Goal: Task Accomplishment & Management: Manage account settings

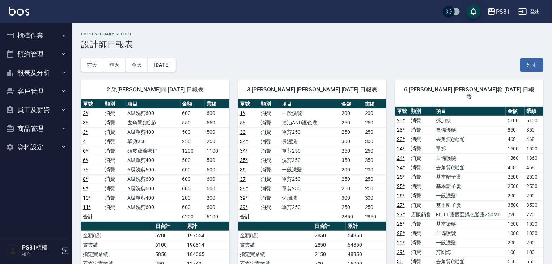
click at [33, 37] on button "櫃檯作業" at bounding box center [36, 35] width 67 height 19
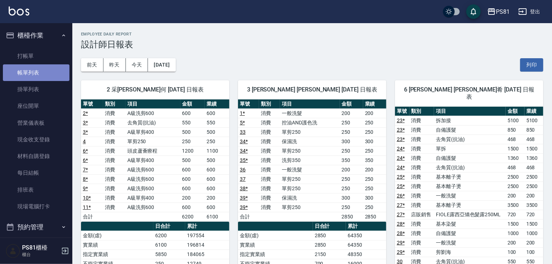
click at [38, 73] on link "帳單列表" at bounding box center [36, 72] width 67 height 17
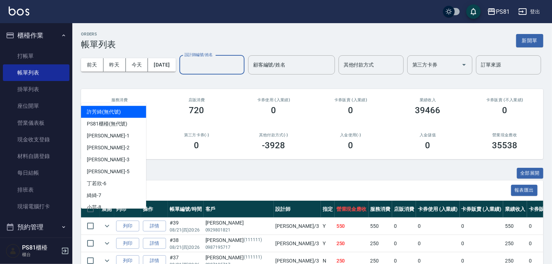
click at [183, 71] on input "設計師編號/姓名" at bounding box center [212, 65] width 59 height 13
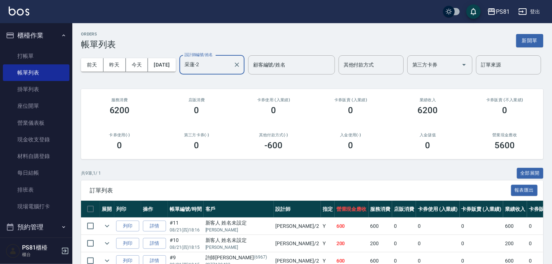
type input "采蓮-2"
click at [231, 184] on div "ORDERS 帳單列表 新開單 [DATE] [DATE] [DATE] [DATE] 設計師編號/姓名 [PERSON_NAME]-2 設計師編號/姓名 顧…" at bounding box center [311, 212] width 479 height 379
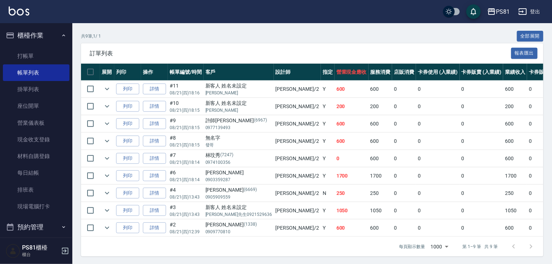
scroll to position [165, 0]
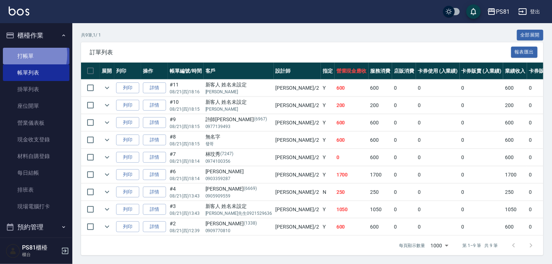
click at [20, 55] on link "打帳單" at bounding box center [36, 56] width 67 height 17
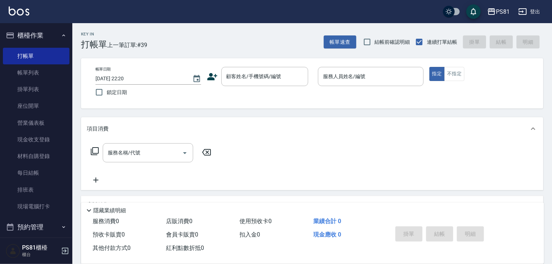
click at [225, 41] on div "Key In 打帳單 上一筆訂單:#39 帳單速查 結帳前確認明細 連續打單結帳 掛單 結帳 明細" at bounding box center [307, 36] width 471 height 26
click at [256, 83] on div "顧客姓名/手機號碼/編號" at bounding box center [264, 76] width 87 height 19
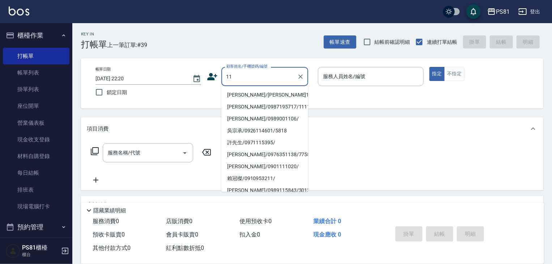
type input "[PERSON_NAME]/[PERSON_NAME]11/11"
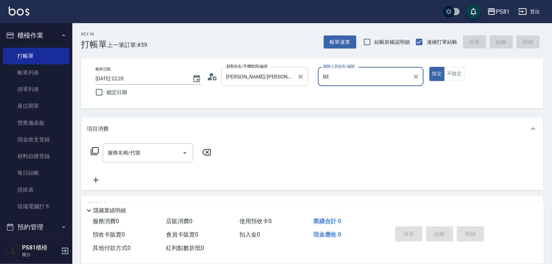
type input "B"
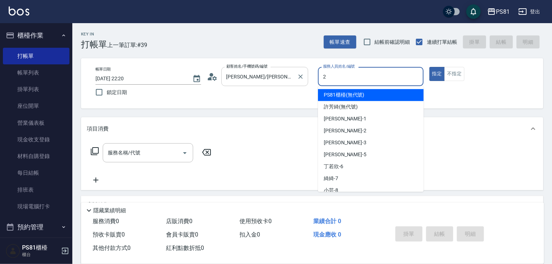
type input "采蓮-2"
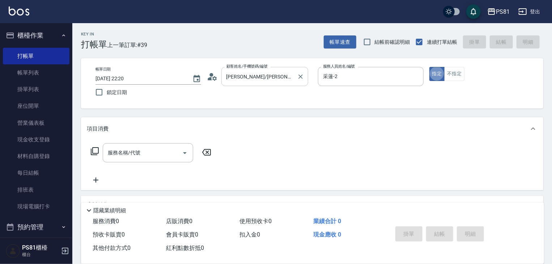
type button "true"
drag, startPoint x: 455, startPoint y: 74, endPoint x: 375, endPoint y: 94, distance: 83.1
click at [454, 74] on button "不指定" at bounding box center [454, 74] width 20 height 14
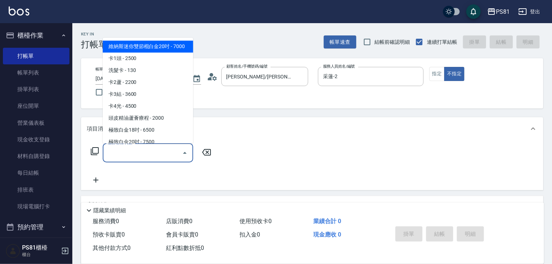
click at [171, 157] on input "服務名稱/代號" at bounding box center [142, 152] width 73 height 13
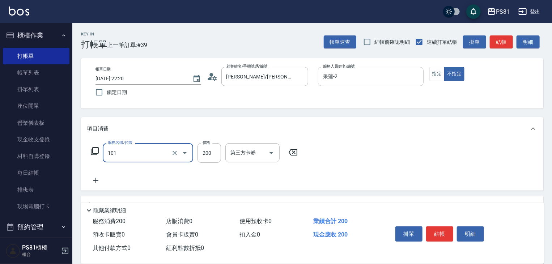
type input "一般洗髮(101)"
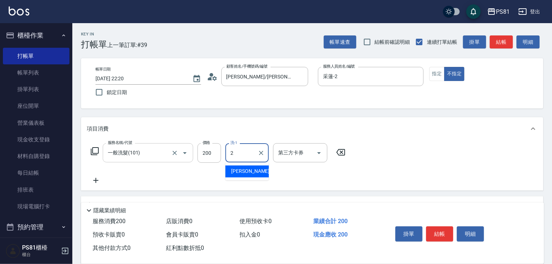
type input "采蓮-2"
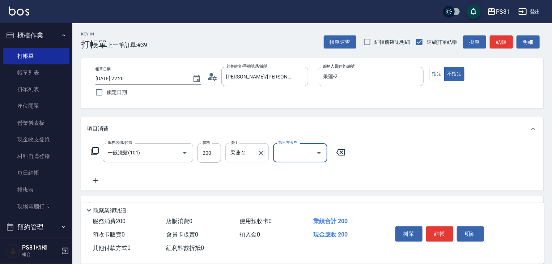
click at [256, 154] on button "Clear" at bounding box center [261, 153] width 10 height 10
click at [252, 154] on input "洗-1" at bounding box center [246, 152] width 37 height 13
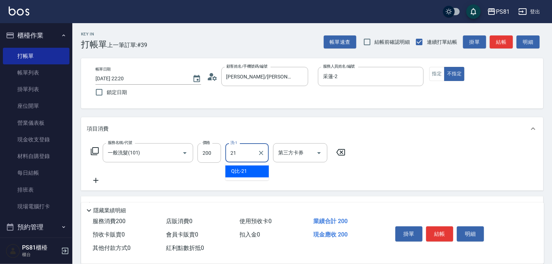
type input "Q比-21"
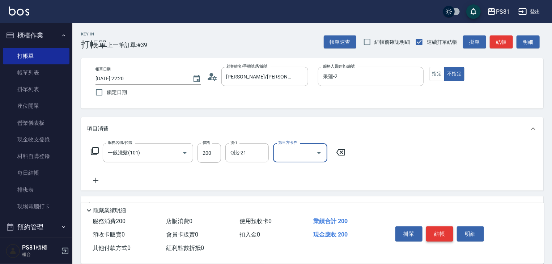
drag, startPoint x: 371, startPoint y: 178, endPoint x: 435, endPoint y: 224, distance: 79.0
click at [375, 178] on div "服務名稱/代號 一般洗髮(101) 服務名稱/代號 價格 200 價格 洗-1 Q比-21 洗-1 第三方卡券 第三方卡券" at bounding box center [312, 165] width 462 height 50
click at [441, 235] on button "結帳" at bounding box center [439, 233] width 27 height 15
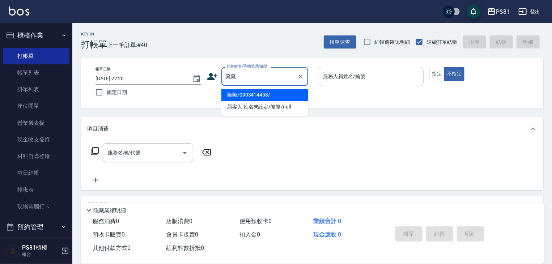
click at [291, 96] on li "隆隆/0903414458/" at bounding box center [264, 95] width 87 height 12
type input "隆隆/0903414458/"
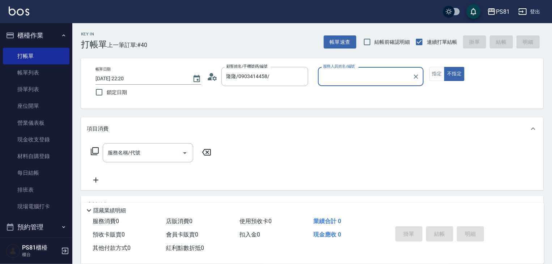
type input "采蓮-2"
click at [445, 73] on button "不指定" at bounding box center [454, 74] width 20 height 14
click at [440, 70] on button "指定" at bounding box center [437, 74] width 16 height 14
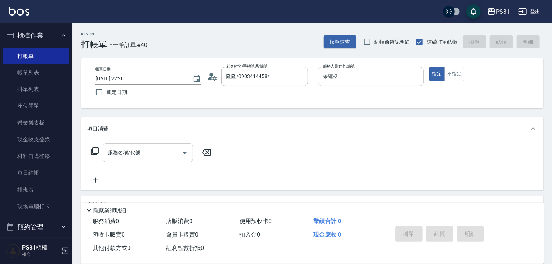
click at [130, 154] on input "服務名稱/代號" at bounding box center [142, 152] width 73 height 13
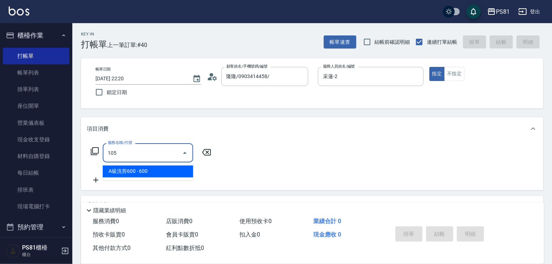
type input "A級洗剪600(105)"
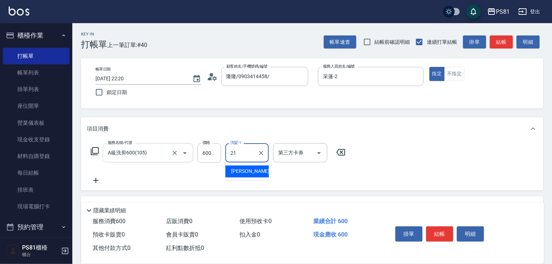
type input "Q比-21"
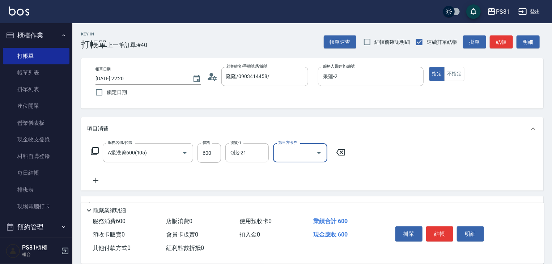
drag, startPoint x: 335, startPoint y: 175, endPoint x: 340, endPoint y: 175, distance: 4.3
click at [340, 175] on div "服務名稱/代號 A級洗剪600(105) 服務名稱/代號 價格 600 價格 洗髮-1 Q比-21 洗髮-1 第三方卡券 第三方卡券" at bounding box center [218, 164] width 263 height 42
click at [449, 233] on button "結帳" at bounding box center [439, 233] width 27 height 15
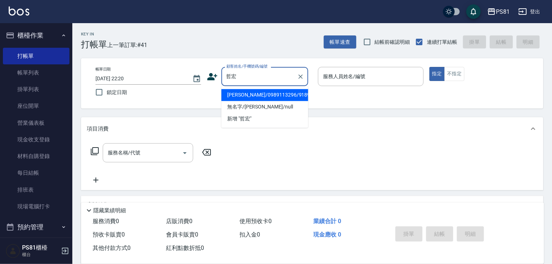
click at [289, 92] on li "[PERSON_NAME]/0989113296/9189" at bounding box center [264, 95] width 87 height 12
type input "[PERSON_NAME]/0989113296/9189"
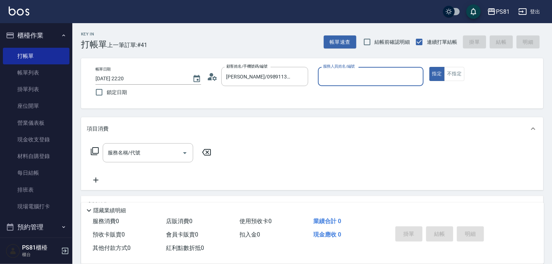
type input "采蓮-2"
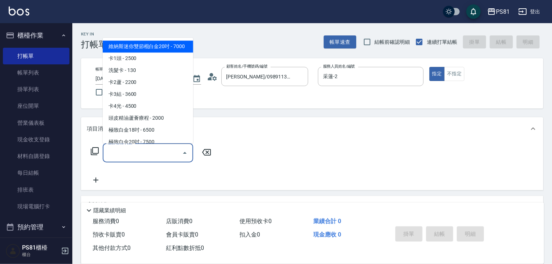
click at [175, 147] on input "服務名稱/代號" at bounding box center [142, 152] width 73 height 13
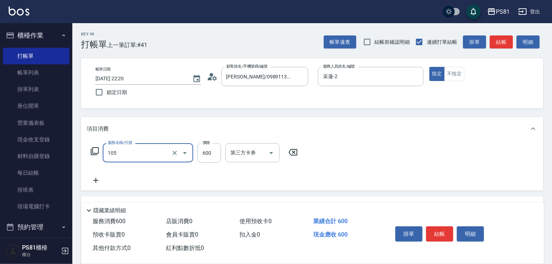
type input "A級洗剪600(105)"
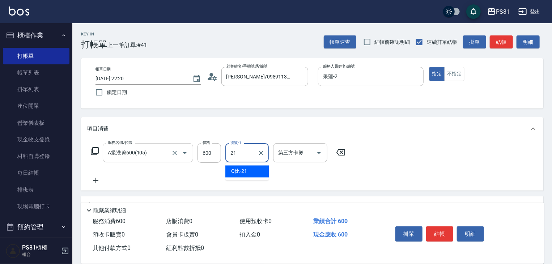
type input "Q比-21"
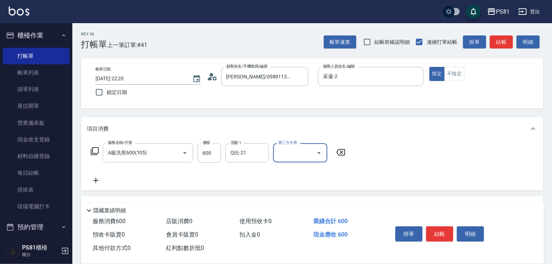
drag, startPoint x: 317, startPoint y: 177, endPoint x: 406, endPoint y: 220, distance: 99.4
click at [317, 177] on div "服務名稱/代號 A級洗剪600(105) 服務名稱/代號 價格 600 價格 洗髮-1 Q比-21 洗髮-1 第三方卡券 第三方卡券" at bounding box center [218, 164] width 263 height 42
click at [434, 234] on button "結帳" at bounding box center [439, 233] width 27 height 15
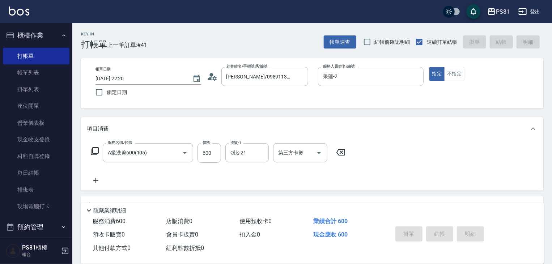
type input "[DATE] 22:21"
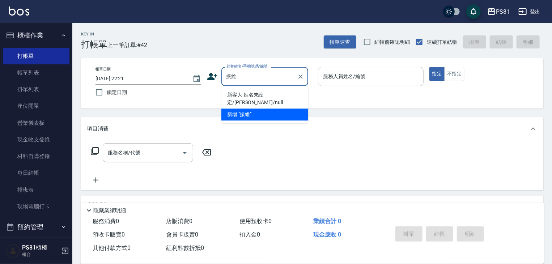
click at [298, 92] on li "新客人 姓名未設定/[PERSON_NAME]/null" at bounding box center [264, 99] width 87 height 20
type input "新客人 姓名未設定/[PERSON_NAME]/null"
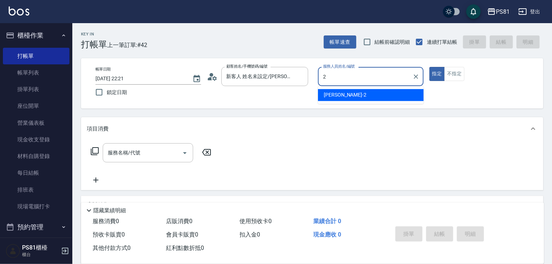
type input "采蓮-2"
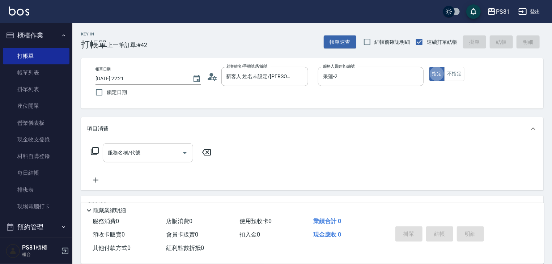
click at [141, 161] on div "服務名稱/代號" at bounding box center [148, 152] width 90 height 19
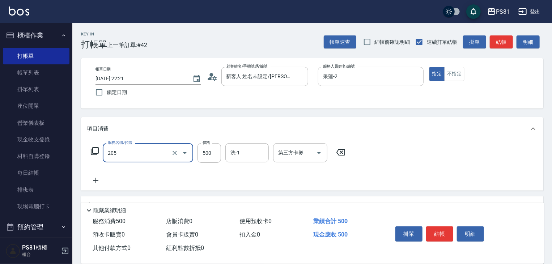
type input "A級單剪400(205)"
drag, startPoint x: 172, startPoint y: 177, endPoint x: 506, endPoint y: 213, distance: 335.5
click at [177, 176] on div "服務名稱/代號 A級單剪400(205) 服務名稱/代號 價格 500 價格 洗-1 洗-1 第三方卡券 第三方卡券" at bounding box center [218, 164] width 263 height 42
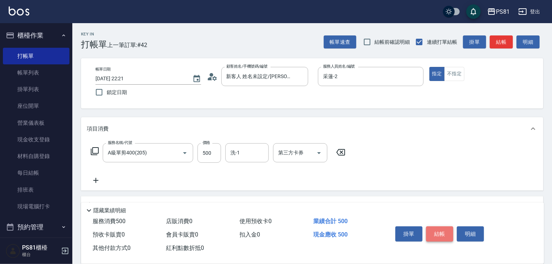
click at [448, 226] on button "結帳" at bounding box center [439, 233] width 27 height 15
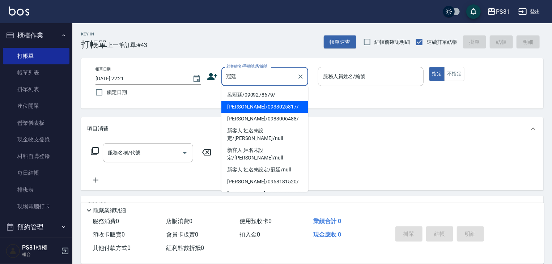
drag, startPoint x: 276, startPoint y: 97, endPoint x: 280, endPoint y: 111, distance: 14.7
click at [280, 111] on ul "[PERSON_NAME]/0909278679/ [PERSON_NAME]/0933025817/ [PERSON_NAME]/0983006488/ 新…" at bounding box center [264, 139] width 87 height 106
click at [280, 111] on li "[PERSON_NAME]/0933025817/" at bounding box center [264, 107] width 87 height 12
type input "[PERSON_NAME]/0933025817/"
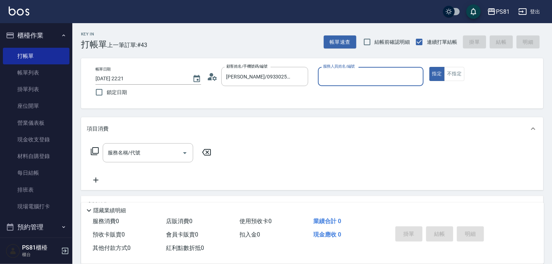
type input "采蓮-2"
click at [162, 151] on input "服務名稱/代號" at bounding box center [142, 152] width 73 height 13
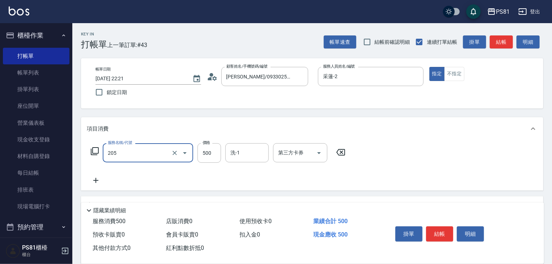
type input "A級單剪400(205)"
drag, startPoint x: 221, startPoint y: 177, endPoint x: 227, endPoint y: 177, distance: 6.2
click at [227, 177] on div "服務名稱/代號 A級單剪400(205) 服務名稱/代號 價格 500 價格 洗-1 洗-1 第三方卡券 第三方卡券" at bounding box center [218, 164] width 263 height 42
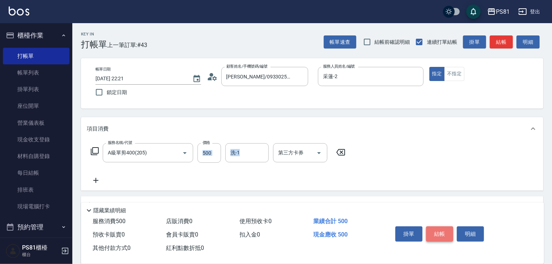
click at [436, 233] on button "結帳" at bounding box center [439, 233] width 27 height 15
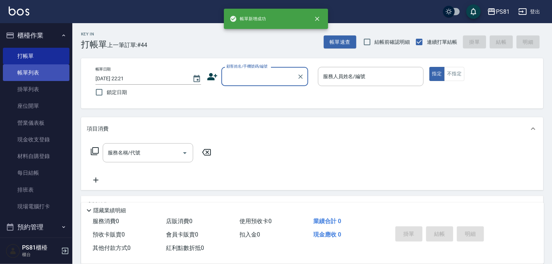
click at [41, 71] on link "帳單列表" at bounding box center [36, 72] width 67 height 17
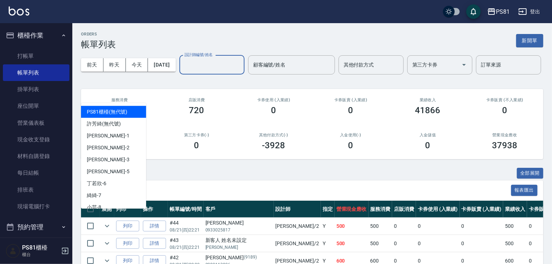
click at [183, 71] on input "設計師編號/姓名" at bounding box center [212, 65] width 59 height 13
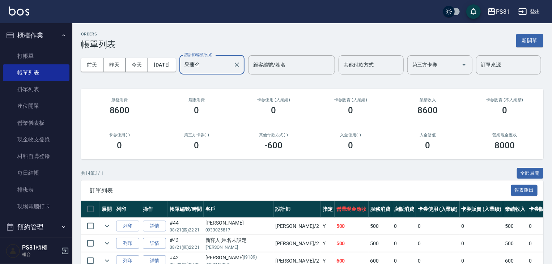
type input "采蓮-2"
click at [191, 179] on div "共 14 筆, 1 / 1 全部展開" at bounding box center [312, 173] width 462 height 11
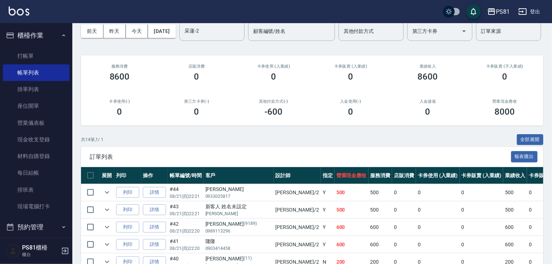
scroll to position [72, 0]
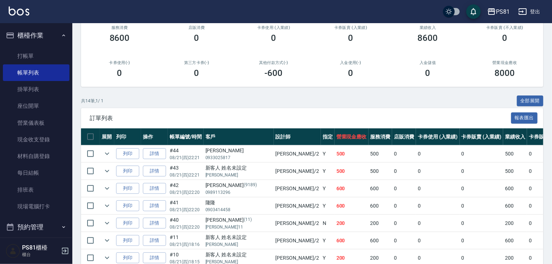
click at [222, 122] on span "訂單列表" at bounding box center [300, 118] width 421 height 7
click at [237, 145] on th "客戶" at bounding box center [239, 136] width 70 height 17
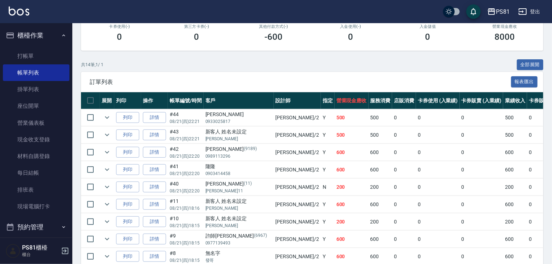
click at [240, 153] on div "[PERSON_NAME] (9189)" at bounding box center [238, 149] width 67 height 8
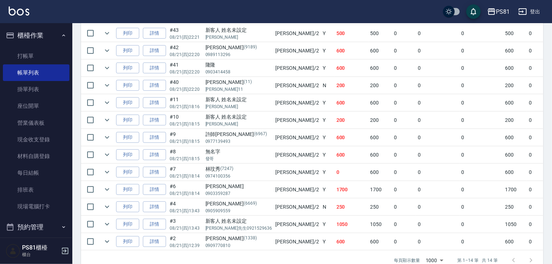
scroll to position [251, 0]
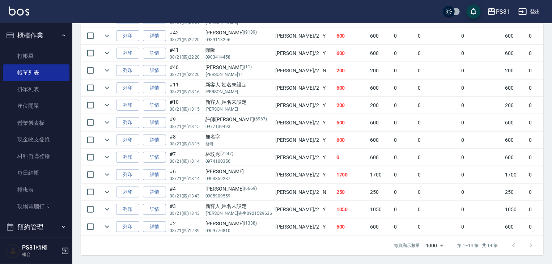
click at [274, 222] on td "采蓮 /2" at bounding box center [297, 226] width 47 height 17
click at [247, 172] on td "[PERSON_NAME]0903359287" at bounding box center [239, 174] width 70 height 17
click at [227, 168] on div "[PERSON_NAME]" at bounding box center [238, 172] width 67 height 8
click at [223, 149] on td "[PERSON_NAME][PHONE_NUMBER]" at bounding box center [239, 157] width 70 height 17
click at [222, 141] on p "發哥" at bounding box center [238, 144] width 67 height 7
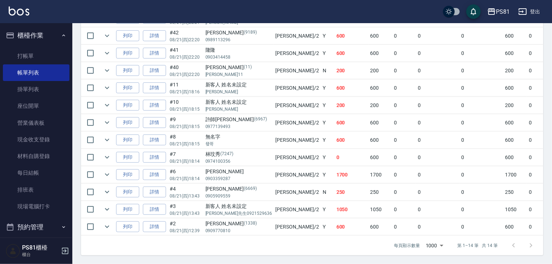
click at [222, 141] on p "發哥" at bounding box center [238, 144] width 67 height 7
click at [232, 150] on p "(7247)" at bounding box center [226, 154] width 13 height 8
click at [237, 123] on p "0977139493" at bounding box center [238, 126] width 67 height 7
click at [237, 106] on p "[PERSON_NAME]" at bounding box center [238, 109] width 67 height 7
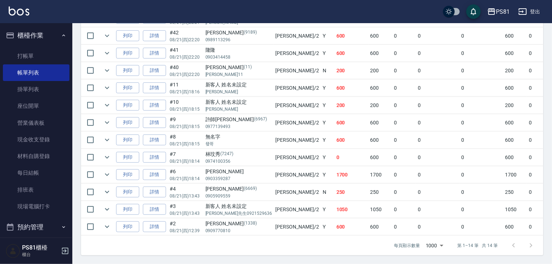
click at [233, 89] on p "[PERSON_NAME]" at bounding box center [238, 92] width 67 height 7
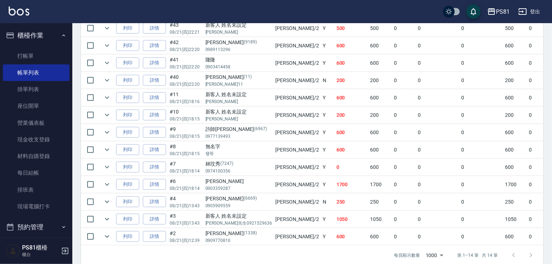
click at [236, 81] on div "[PERSON_NAME](11)" at bounding box center [238, 77] width 67 height 8
click at [231, 64] on div "隆隆" at bounding box center [238, 60] width 67 height 8
click at [233, 53] on p "0989113296" at bounding box center [238, 49] width 67 height 7
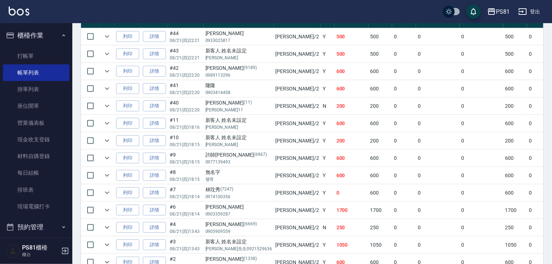
scroll to position [179, 0]
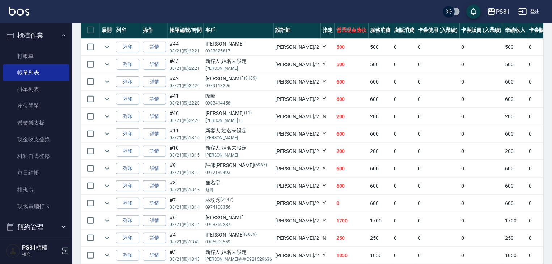
click at [236, 72] on p "[PERSON_NAME]" at bounding box center [238, 68] width 67 height 7
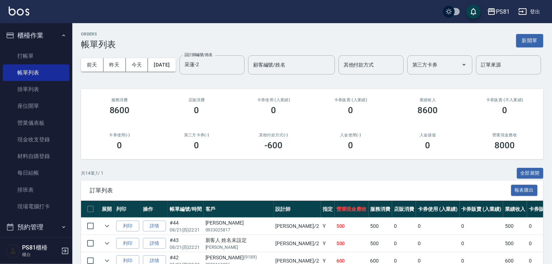
scroll to position [100, 0]
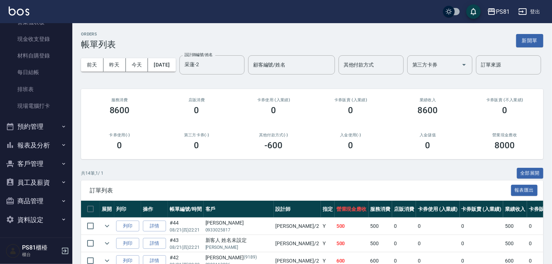
click at [22, 142] on button "報表及分析" at bounding box center [36, 145] width 67 height 19
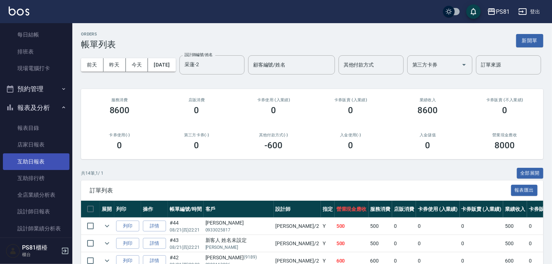
scroll to position [173, 0]
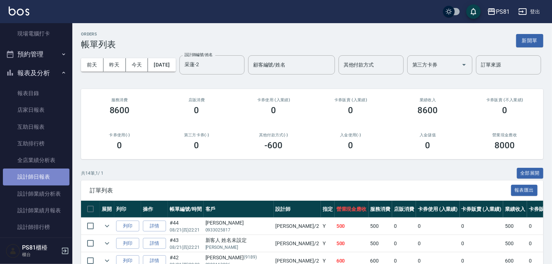
click at [51, 180] on link "設計師日報表" at bounding box center [36, 176] width 67 height 17
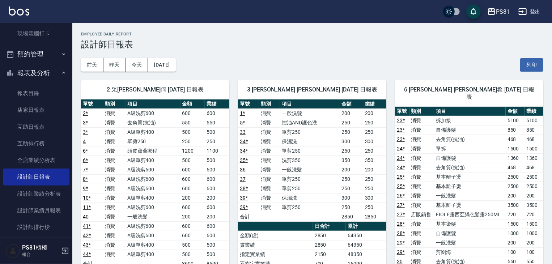
click at [204, 188] on td "600" at bounding box center [192, 188] width 25 height 9
click at [215, 198] on td "200" at bounding box center [217, 197] width 25 height 9
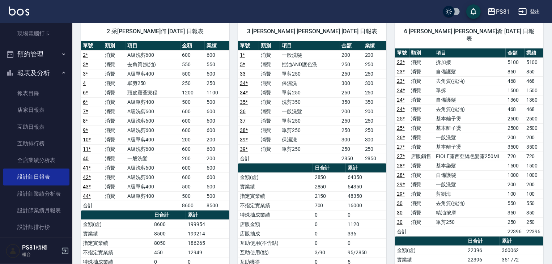
scroll to position [145, 0]
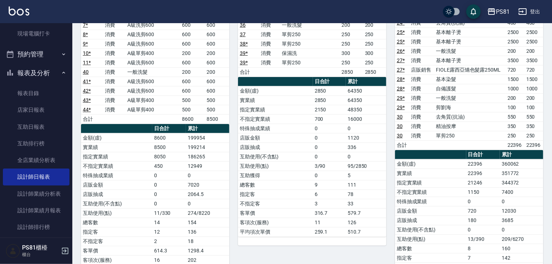
click at [485, 187] on td "1150" at bounding box center [483, 191] width 34 height 9
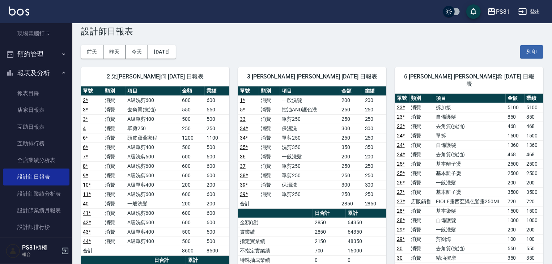
scroll to position [0, 0]
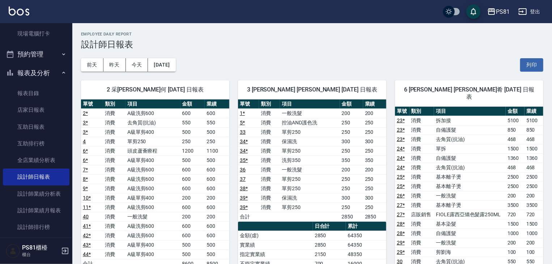
click at [483, 154] on td "自備護髮" at bounding box center [470, 157] width 72 height 9
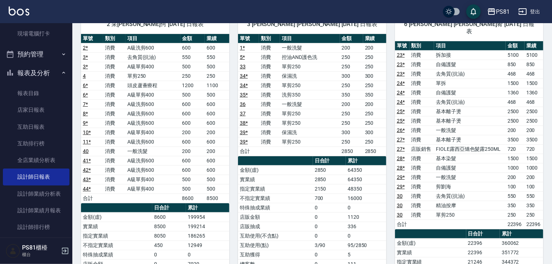
scroll to position [72, 0]
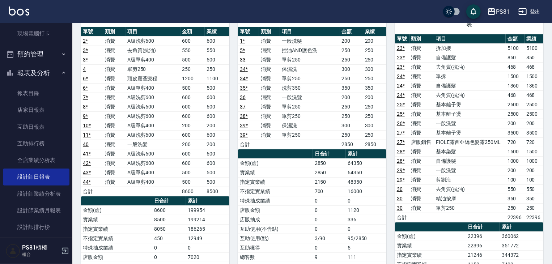
click at [481, 156] on td "自備護髮" at bounding box center [470, 160] width 72 height 9
click at [346, 206] on td "1120" at bounding box center [366, 209] width 40 height 9
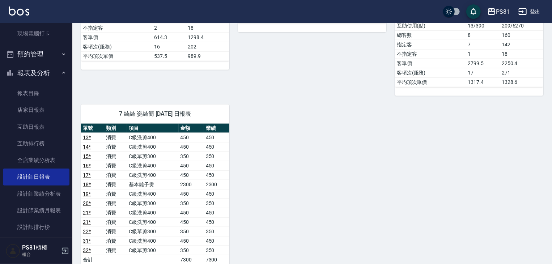
scroll to position [470, 0]
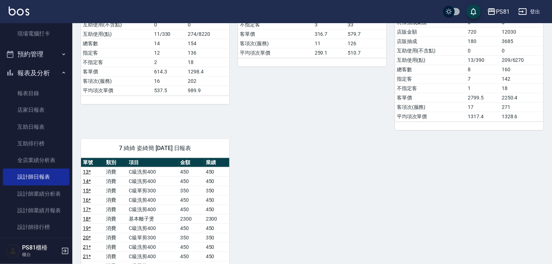
scroll to position [398, 0]
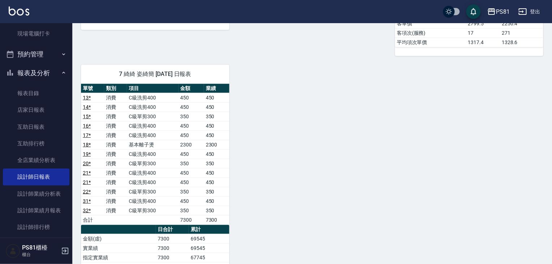
click at [330, 186] on div "2 采蓮 采蓮何 [DATE] 日報表 單號 類別 項目 金額 業績 2 * 消費 A級洗剪600 600 600 3 * 消費 去角質(抗油) 550 55…" at bounding box center [307, 29] width 471 height 710
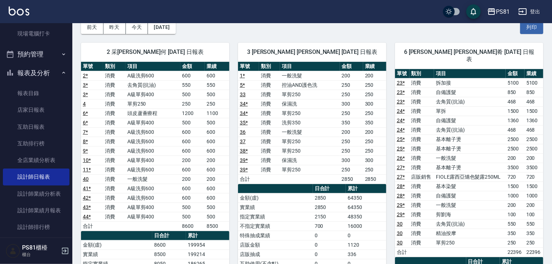
scroll to position [36, 0]
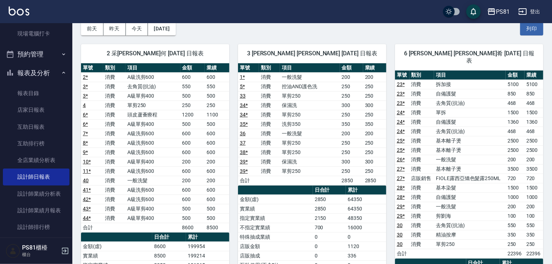
click at [329, 211] on td "2850" at bounding box center [329, 208] width 33 height 9
click at [325, 187] on th "日合計" at bounding box center [329, 189] width 33 height 9
click at [46, 115] on link "店家日報表" at bounding box center [36, 110] width 67 height 17
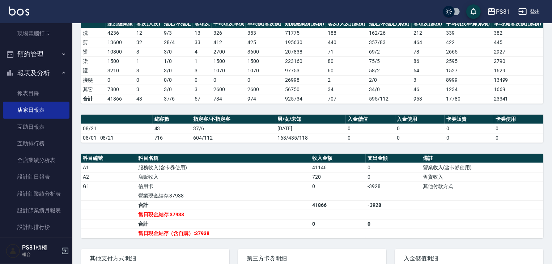
scroll to position [145, 0]
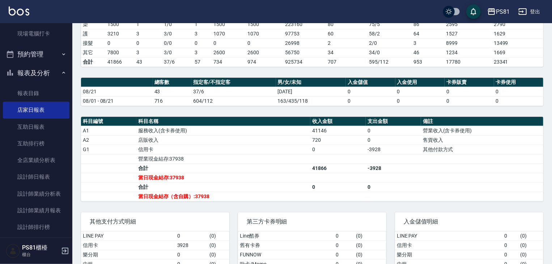
click at [374, 152] on td "-3928" at bounding box center [392, 149] width 55 height 9
click at [370, 150] on td "-3928" at bounding box center [392, 149] width 55 height 9
click at [374, 154] on td "a dense table" at bounding box center [392, 158] width 55 height 9
click at [494, 184] on td "a dense table" at bounding box center [482, 186] width 122 height 9
click at [483, 182] on td "a dense table" at bounding box center [482, 186] width 122 height 9
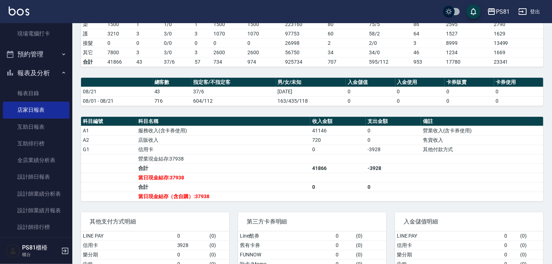
click at [372, 149] on td "-3928" at bounding box center [392, 149] width 55 height 9
click at [392, 128] on td "0" at bounding box center [392, 130] width 55 height 9
click at [301, 148] on td "信用卡" at bounding box center [223, 149] width 174 height 9
click at [409, 152] on td "-3928" at bounding box center [392, 149] width 55 height 9
click at [404, 147] on td "-3928" at bounding box center [392, 149] width 55 height 9
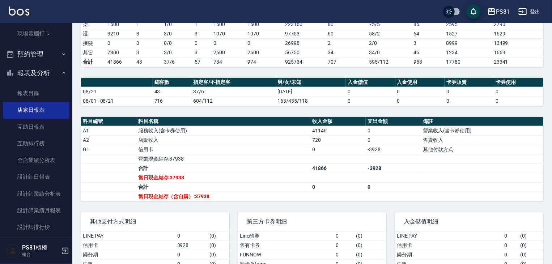
click at [393, 137] on td "0" at bounding box center [392, 139] width 55 height 9
click at [370, 110] on div "PS81 [DATE] 店家日報表 列印時間： [DATE][PHONE_NUMBER]:26 Merchant Daily Report 店家日報表 [DA…" at bounding box center [311, 92] width 479 height 427
click at [167, 112] on div "PS81 [DATE] 店家日報表 列印時間： [DATE][PHONE_NUMBER]:26 Merchant Daily Report 店家日報表 [DA…" at bounding box center [311, 92] width 479 height 427
click at [285, 168] on td "合計" at bounding box center [223, 167] width 174 height 9
click at [284, 167] on td "合計" at bounding box center [223, 167] width 174 height 9
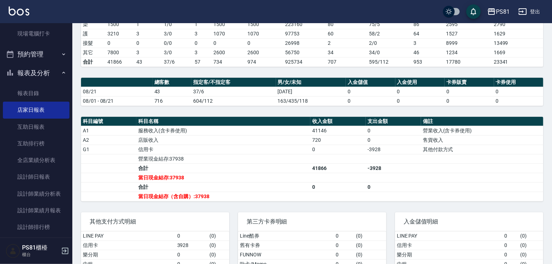
click at [299, 192] on td "當日現金結存（含自購）:37938" at bounding box center [223, 196] width 174 height 9
click at [393, 145] on td "-3928" at bounding box center [392, 149] width 55 height 9
drag, startPoint x: 254, startPoint y: 160, endPoint x: 234, endPoint y: 159, distance: 20.3
click at [254, 160] on td "營業現金結存:37938" at bounding box center [223, 158] width 174 height 9
click at [134, 145] on td "G1" at bounding box center [108, 149] width 55 height 9
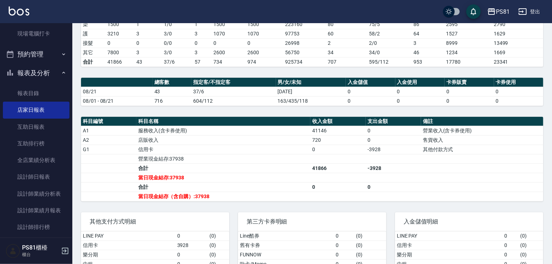
click at [374, 151] on td "-3928" at bounding box center [392, 149] width 55 height 9
drag, startPoint x: 359, startPoint y: 146, endPoint x: 384, endPoint y: 153, distance: 25.3
click at [383, 153] on tbody "A1 服務收入(含卡券使用) 41146 0 營業收入(含卡券使用) A2 店販收入 720 0 售貨收入 G1 信用卡 0 -3928 其他付款方式 營業現…" at bounding box center [312, 163] width 462 height 75
click at [384, 154] on td "a dense table" at bounding box center [392, 158] width 55 height 9
click at [363, 188] on td "0" at bounding box center [337, 186] width 55 height 9
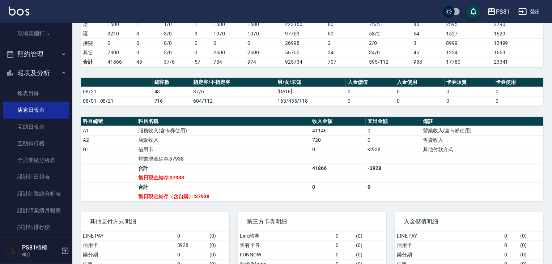
click at [270, 160] on td "營業現金結存:37938" at bounding box center [223, 158] width 174 height 9
click at [240, 137] on td "店販收入" at bounding box center [223, 139] width 174 height 9
click at [162, 164] on td "合計" at bounding box center [223, 167] width 174 height 9
drag, startPoint x: 318, startPoint y: 206, endPoint x: 328, endPoint y: 204, distance: 10.6
click at [328, 204] on div "第三方卡券明細 Line酷券 0 ( 0 ) 舊有卡券 0 ( 0 ) FUNNOW 0 ( 0 ) 歐卡/Momo 0 ( 0 )" at bounding box center [307, 250] width 157 height 93
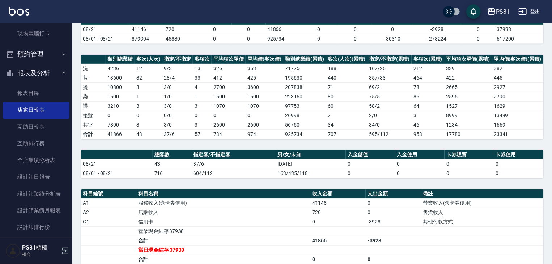
scroll to position [184, 0]
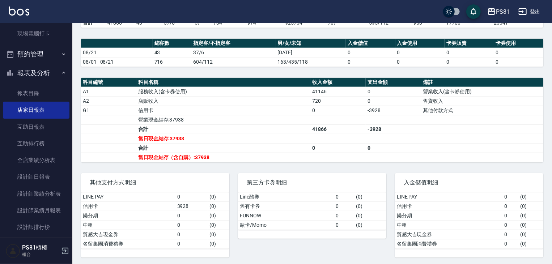
drag, startPoint x: 305, startPoint y: 140, endPoint x: 312, endPoint y: 137, distance: 6.6
click at [312, 137] on tr "當日現金結存:37938" at bounding box center [312, 138] width 462 height 9
click at [296, 139] on td "當日現金結存:37938" at bounding box center [223, 138] width 174 height 9
click at [201, 106] on td "信用卡" at bounding box center [223, 110] width 174 height 9
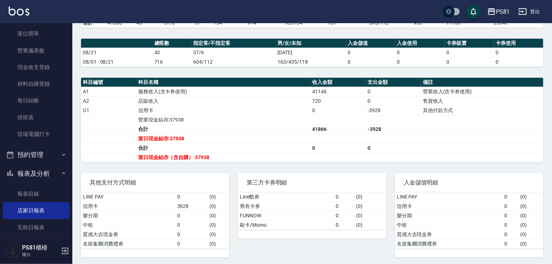
scroll to position [0, 0]
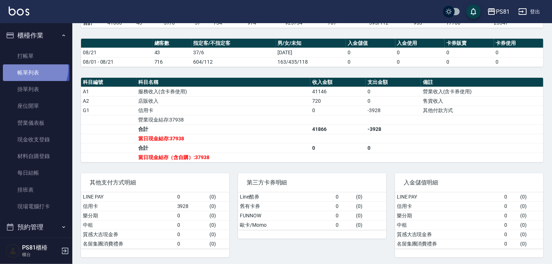
click at [34, 69] on link "帳單列表" at bounding box center [36, 72] width 67 height 17
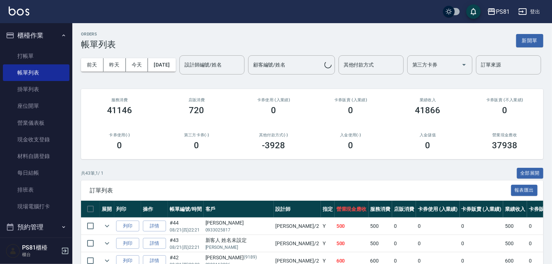
click at [275, 47] on div "ORDERS 帳單列表 新開單" at bounding box center [312, 41] width 462 height 18
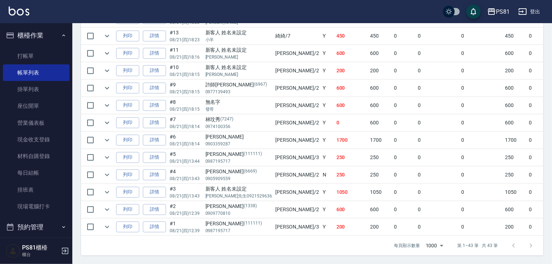
scroll to position [750, 0]
drag, startPoint x: 318, startPoint y: 136, endPoint x: 314, endPoint y: 158, distance: 22.7
click at [334, 158] on td "250" at bounding box center [351, 157] width 34 height 17
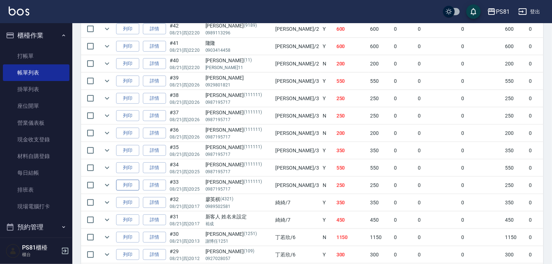
scroll to position [244, 0]
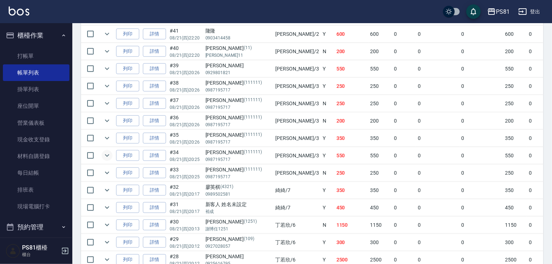
click at [104, 160] on icon "expand row" at bounding box center [107, 155] width 9 height 9
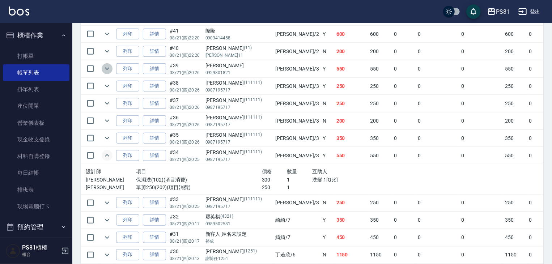
click at [106, 70] on icon "expand row" at bounding box center [107, 69] width 4 height 3
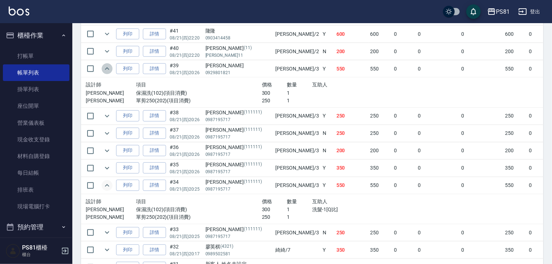
click at [106, 70] on icon "expand row" at bounding box center [107, 68] width 4 height 3
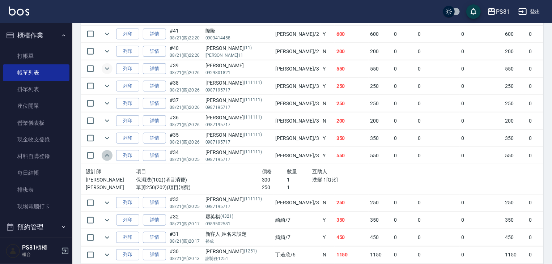
click at [108, 160] on icon "expand row" at bounding box center [107, 155] width 9 height 9
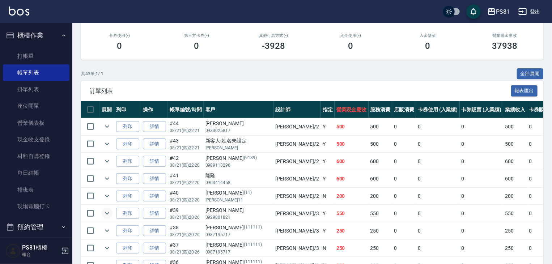
drag, startPoint x: 53, startPoint y: 14, endPoint x: 231, endPoint y: 119, distance: 205.9
click at [231, 101] on div "訂單列表 報表匯出" at bounding box center [312, 91] width 462 height 20
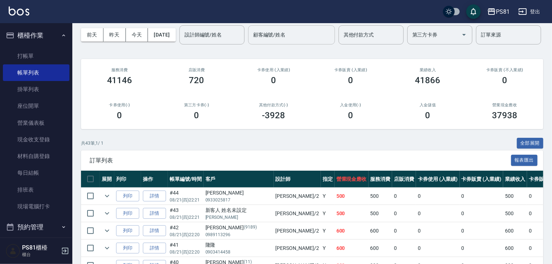
scroll to position [0, 0]
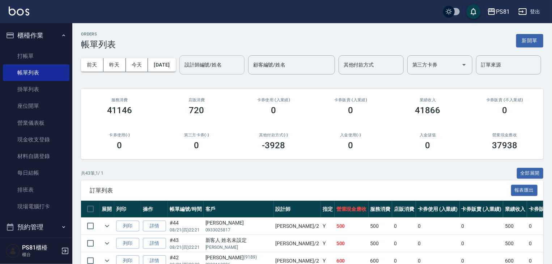
click at [183, 71] on input "設計師編號/姓名" at bounding box center [212, 65] width 59 height 13
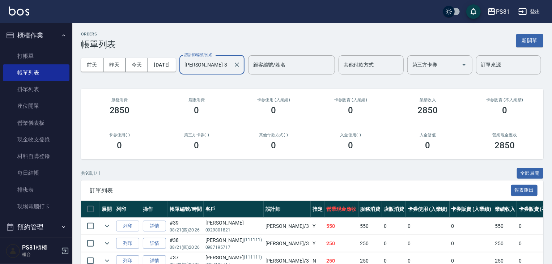
type input "[PERSON_NAME]-3"
drag, startPoint x: 180, startPoint y: 168, endPoint x: 187, endPoint y: 162, distance: 8.5
click at [181, 150] on div "0" at bounding box center [197, 145] width 60 height 10
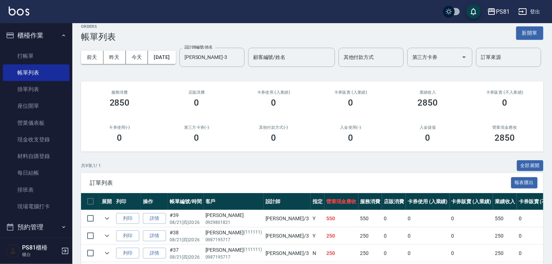
scroll to position [165, 0]
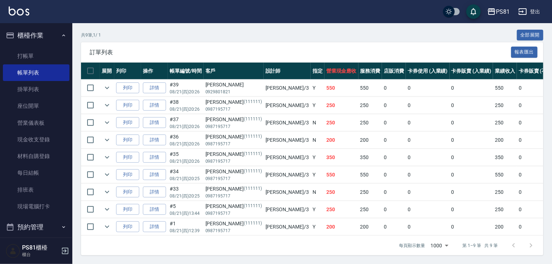
click at [173, 89] on p "08/21 (四) 20:26" at bounding box center [186, 92] width 32 height 7
click at [182, 106] on p "08/21 (四) 20:26" at bounding box center [186, 109] width 32 height 7
drag, startPoint x: 180, startPoint y: 120, endPoint x: 184, endPoint y: 133, distance: 13.1
click at [180, 123] on p "08/21 (四) 20:26" at bounding box center [186, 126] width 32 height 7
click at [181, 141] on p "08/21 (四) 20:26" at bounding box center [186, 144] width 32 height 7
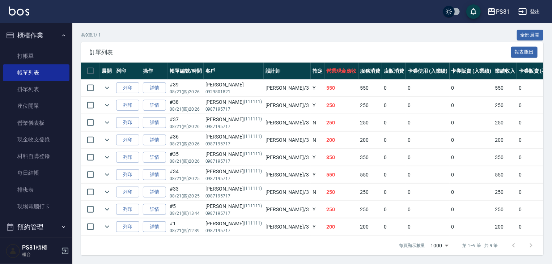
drag, startPoint x: 183, startPoint y: 148, endPoint x: 184, endPoint y: 154, distance: 5.8
click at [183, 149] on td "#35 08/21 (四) 20:26" at bounding box center [186, 157] width 36 height 17
click at [186, 175] on p "08/21 (四) 20:25" at bounding box center [186, 178] width 32 height 7
click at [184, 193] on p "08/21 (四) 20:25" at bounding box center [186, 196] width 32 height 7
click at [324, 167] on td "550" at bounding box center [341, 174] width 34 height 17
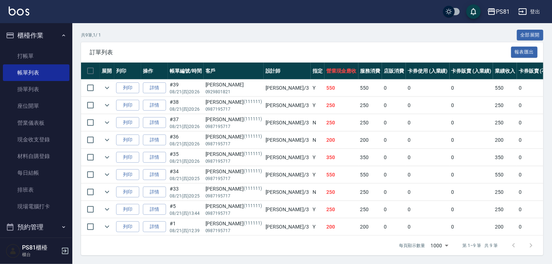
click at [358, 184] on td "250" at bounding box center [370, 192] width 24 height 17
click at [324, 115] on td "250" at bounding box center [341, 122] width 34 height 17
click at [244, 168] on p "(111111)" at bounding box center [253, 172] width 18 height 8
click at [110, 170] on icon "expand row" at bounding box center [107, 174] width 9 height 9
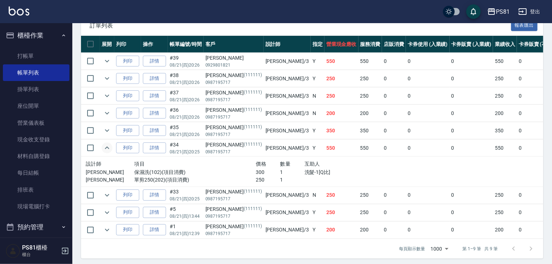
click at [108, 152] on icon "expand row" at bounding box center [107, 148] width 9 height 9
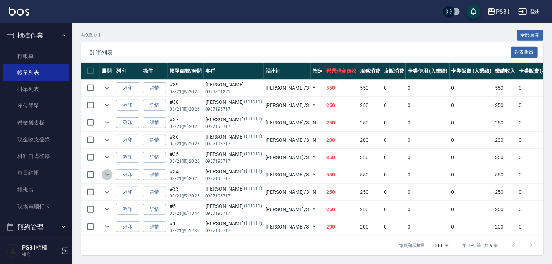
click at [108, 170] on icon "expand row" at bounding box center [107, 174] width 9 height 9
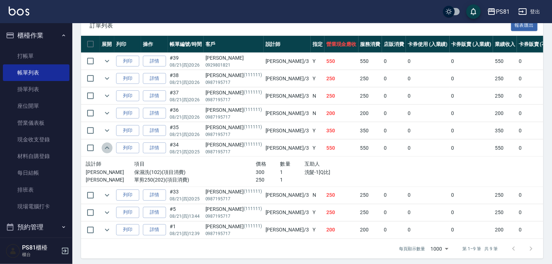
click at [108, 152] on icon "expand row" at bounding box center [107, 148] width 9 height 9
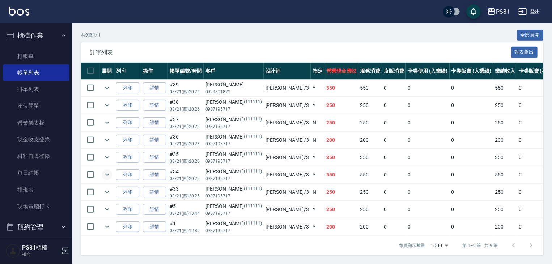
click at [108, 170] on icon "expand row" at bounding box center [107, 174] width 9 height 9
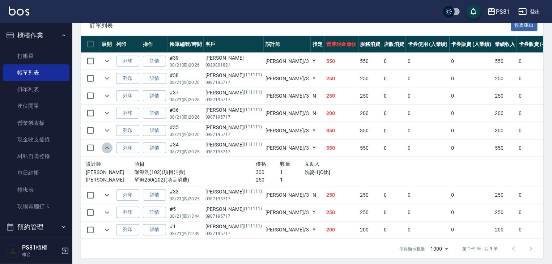
click at [108, 152] on icon "expand row" at bounding box center [107, 148] width 9 height 9
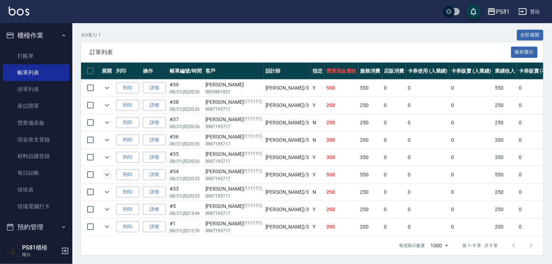
click at [449, 202] on td "0" at bounding box center [471, 209] width 44 height 17
click at [104, 83] on icon "expand row" at bounding box center [107, 87] width 9 height 9
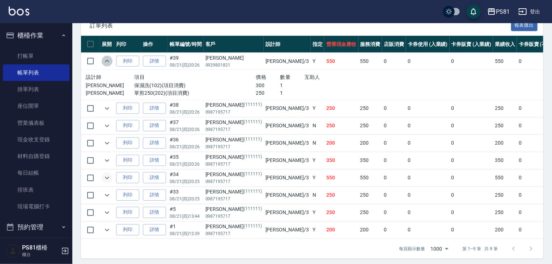
click at [104, 65] on icon "expand row" at bounding box center [107, 61] width 9 height 9
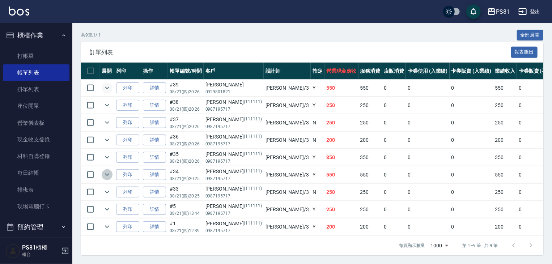
click at [106, 170] on icon "expand row" at bounding box center [107, 174] width 9 height 9
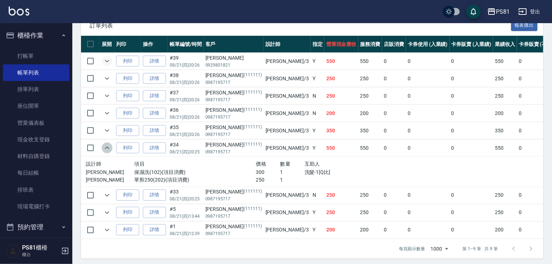
click at [108, 149] on icon "expand row" at bounding box center [107, 147] width 4 height 3
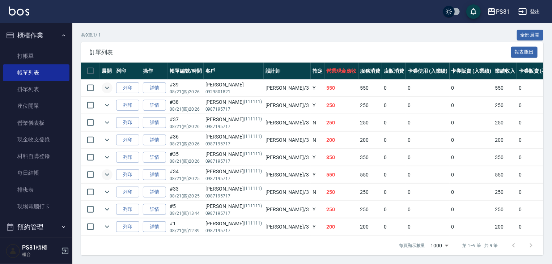
click at [108, 170] on icon "expand row" at bounding box center [107, 174] width 9 height 9
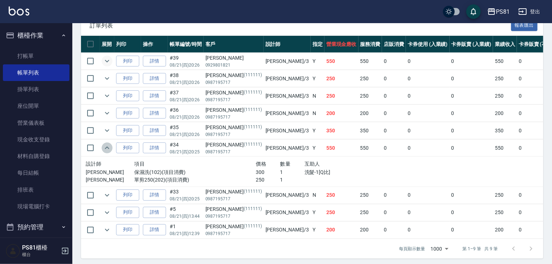
click at [111, 152] on icon "expand row" at bounding box center [107, 148] width 9 height 9
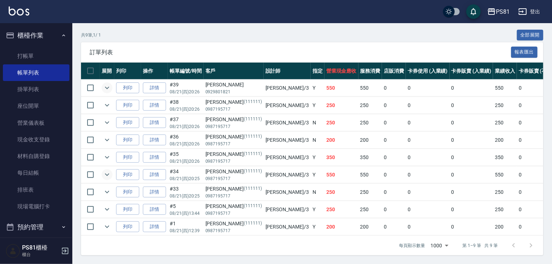
click at [406, 151] on td "0" at bounding box center [428, 157] width 44 height 17
drag, startPoint x: 319, startPoint y: 99, endPoint x: 308, endPoint y: 96, distance: 11.3
click at [358, 99] on td "250" at bounding box center [370, 105] width 24 height 17
click at [113, 86] on td at bounding box center [107, 88] width 14 height 17
click at [108, 83] on icon "expand row" at bounding box center [107, 87] width 9 height 9
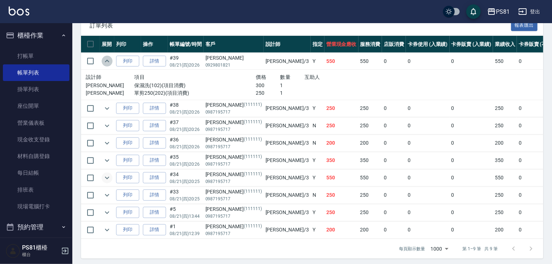
click at [108, 65] on icon "expand row" at bounding box center [107, 61] width 9 height 9
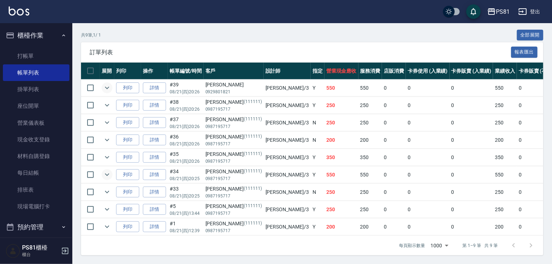
click at [288, 49] on span "訂單列表" at bounding box center [300, 52] width 421 height 7
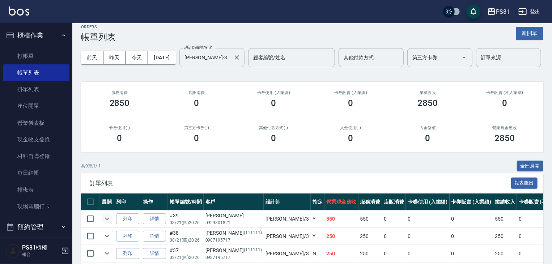
scroll to position [0, 0]
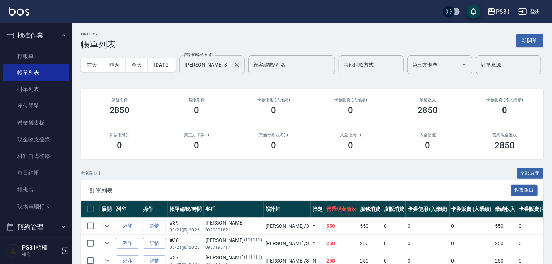
click at [235, 67] on icon "Clear" at bounding box center [237, 65] width 4 height 4
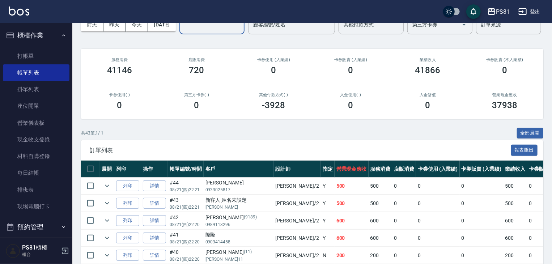
scroll to position [145, 0]
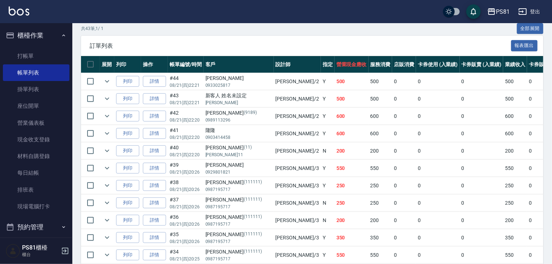
click at [334, 125] on td "600" at bounding box center [351, 116] width 34 height 17
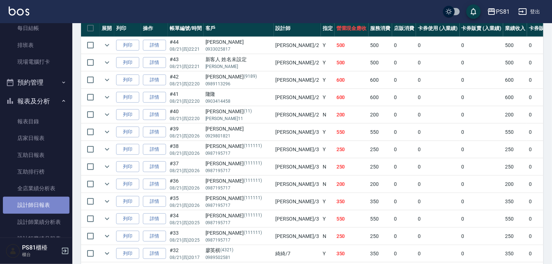
click at [45, 204] on link "設計師日報表" at bounding box center [36, 205] width 67 height 17
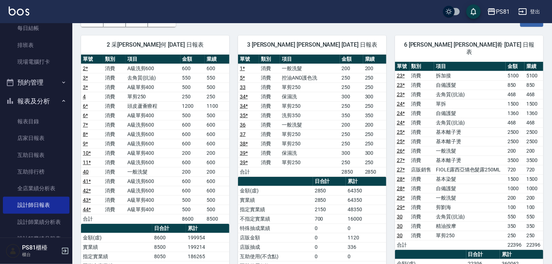
scroll to position [51, 0]
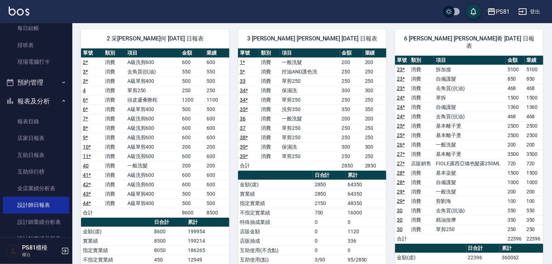
click at [494, 130] on td "基本離子燙" at bounding box center [470, 134] width 72 height 9
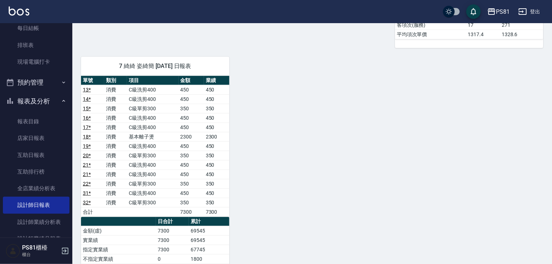
scroll to position [412, 0]
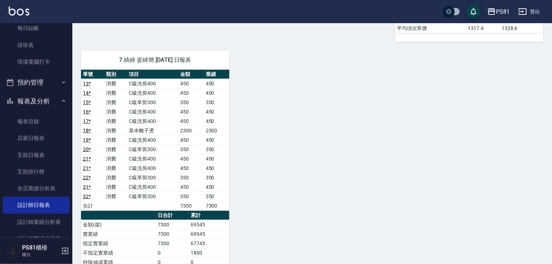
drag, startPoint x: 232, startPoint y: 140, endPoint x: 267, endPoint y: 168, distance: 44.8
click at [265, 167] on div "2 采蓮 采蓮何 [DATE] 日報表 單號 類別 項目 金額 業績 2 * 消費 A級洗剪600 600 600 3 * 消費 去角質(抗油) 550 55…" at bounding box center [307, 15] width 471 height 710
click at [36, 132] on link "店家日報表" at bounding box center [36, 138] width 67 height 17
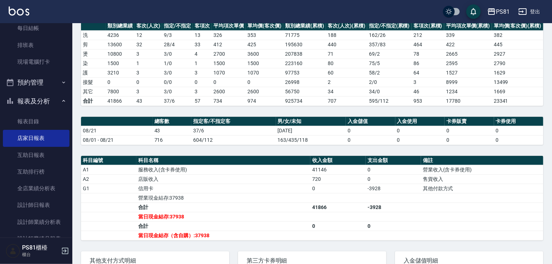
scroll to position [145, 0]
